Goal: Go to known website: Go to known website

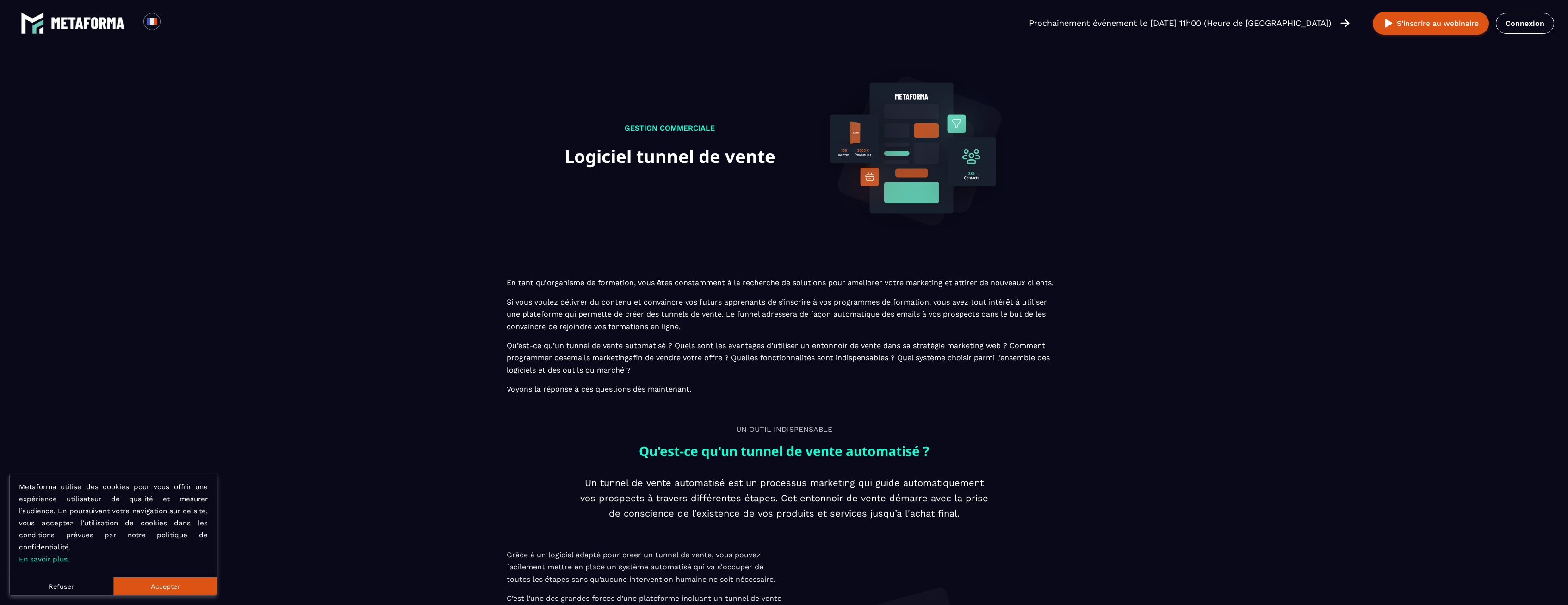
click at [80, 588] on button "Refuser" at bounding box center [61, 586] width 104 height 19
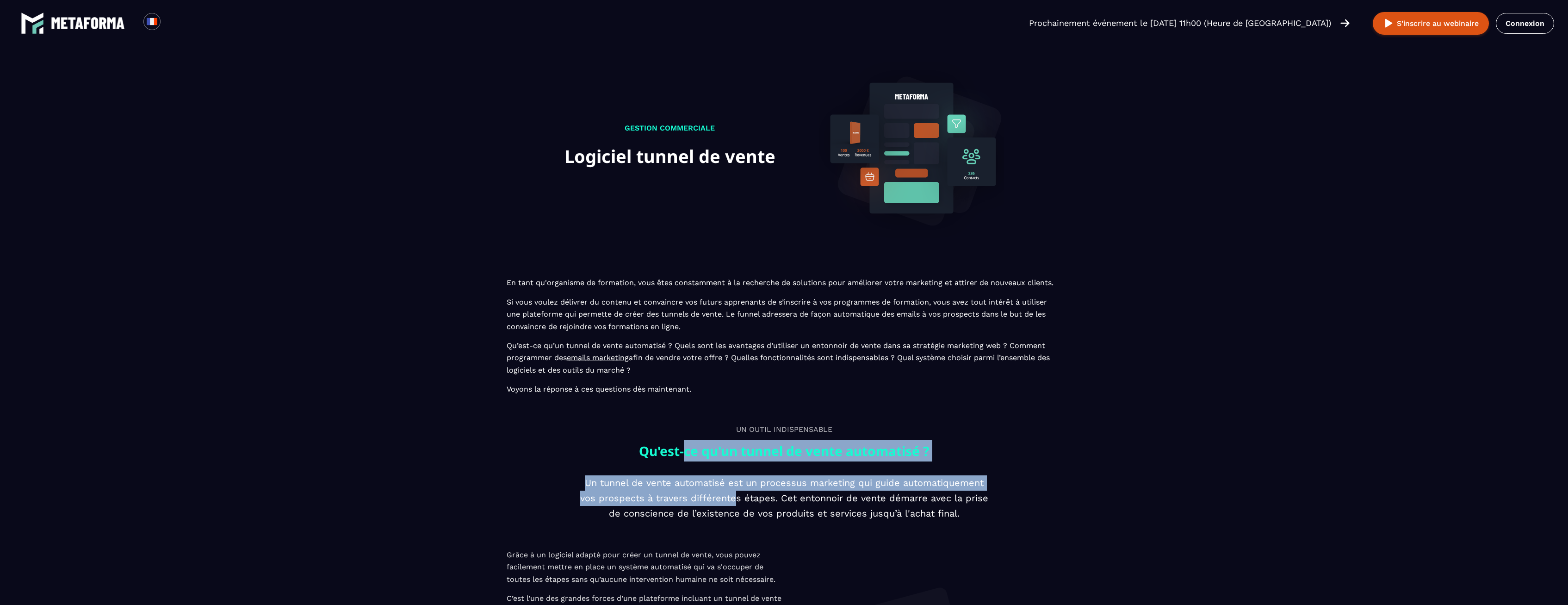
drag, startPoint x: 687, startPoint y: 470, endPoint x: 735, endPoint y: 516, distance: 66.5
click at [735, 516] on p "Un tunnel de vente automatisé est un processus marketing qui guide automatiquem…" at bounding box center [784, 498] width 416 height 46
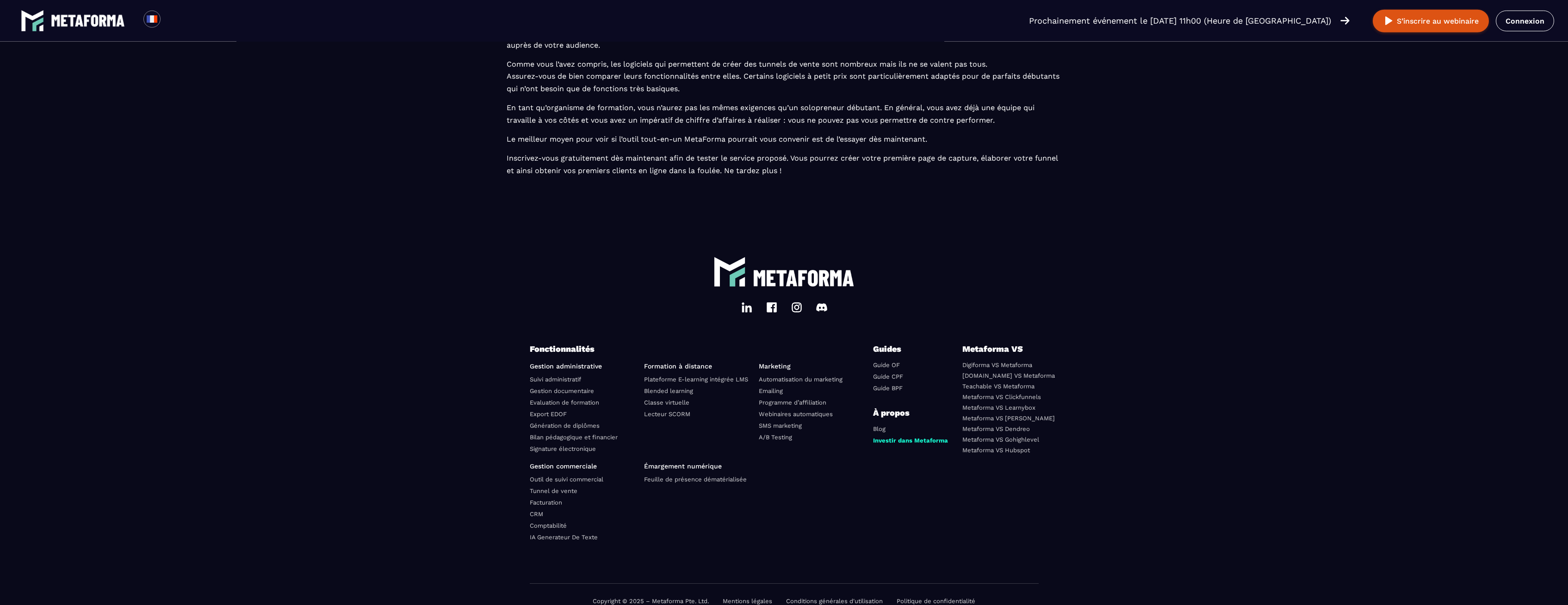
scroll to position [2471, 0]
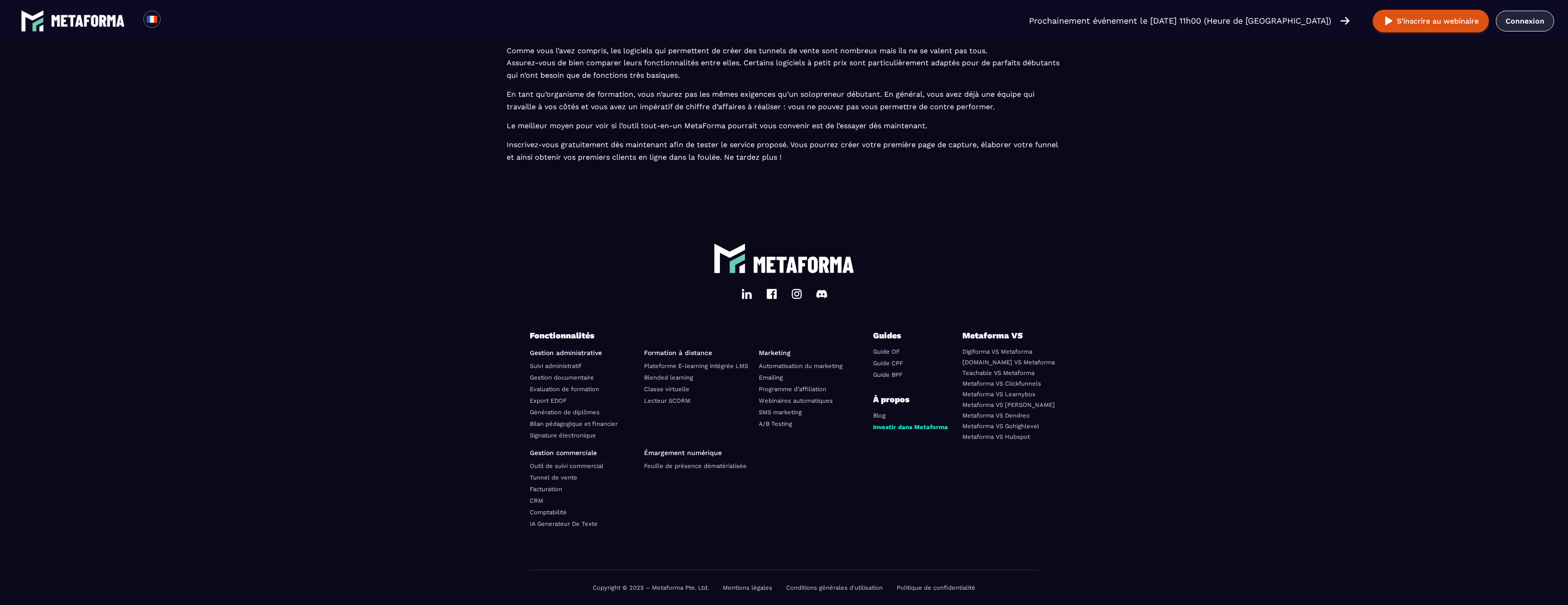
click at [1522, 19] on link "Connexion" at bounding box center [1525, 21] width 58 height 20
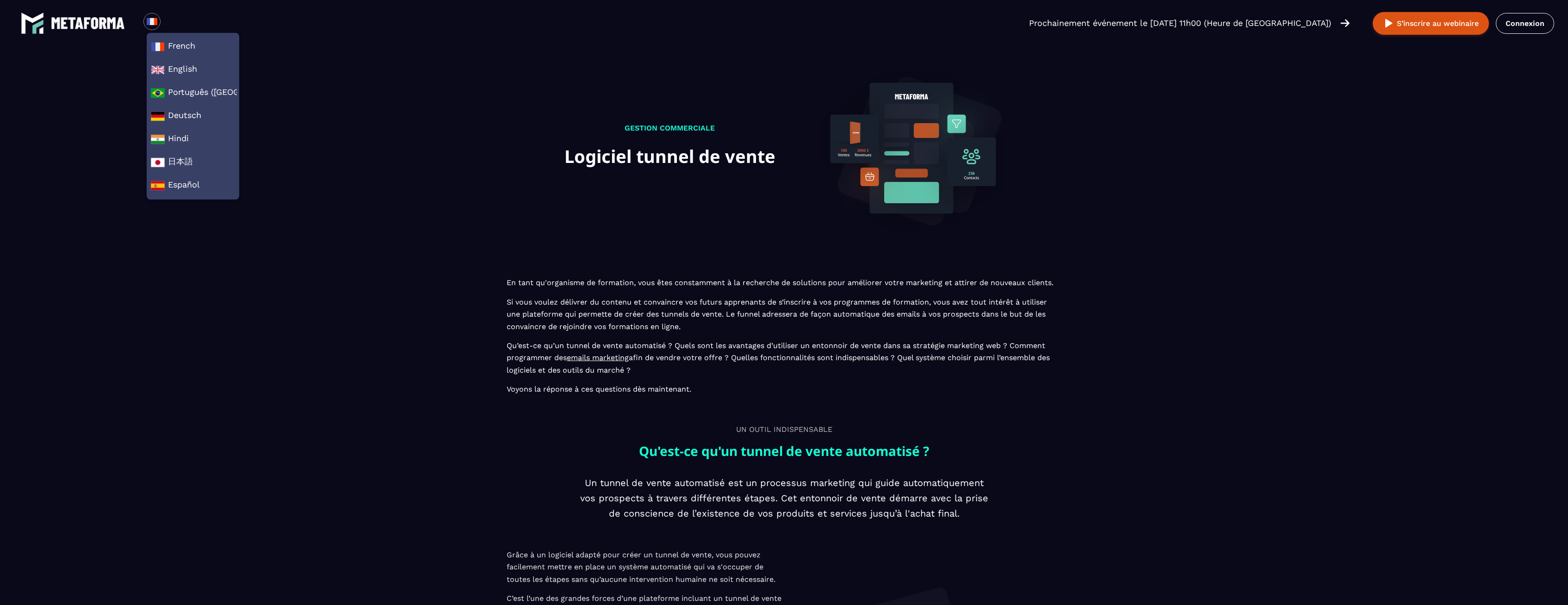
click at [502, 250] on section "GESTION COMMERCIALE Logiciel tunnel de vente En tant qu'organisme de formation,…" at bounding box center [784, 226] width 1568 height 340
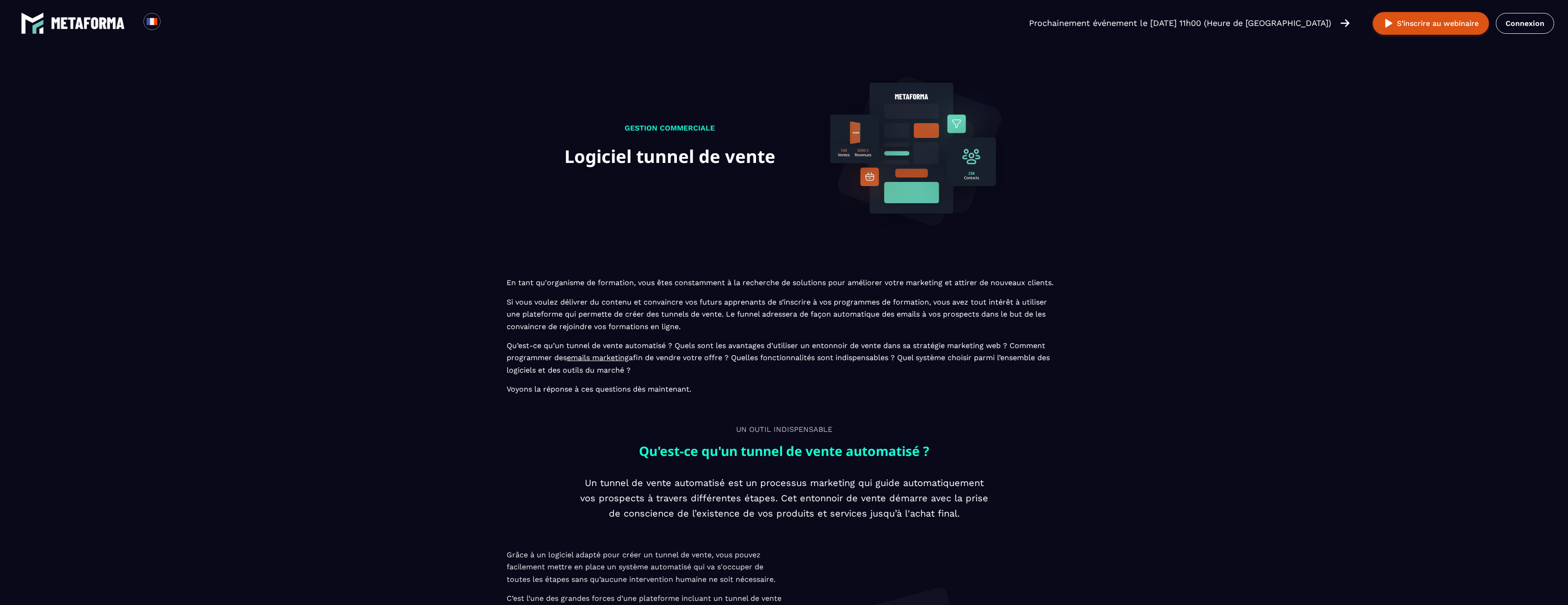
click at [101, 24] on img at bounding box center [88, 23] width 74 height 12
